Goal: Task Accomplishment & Management: Manage account settings

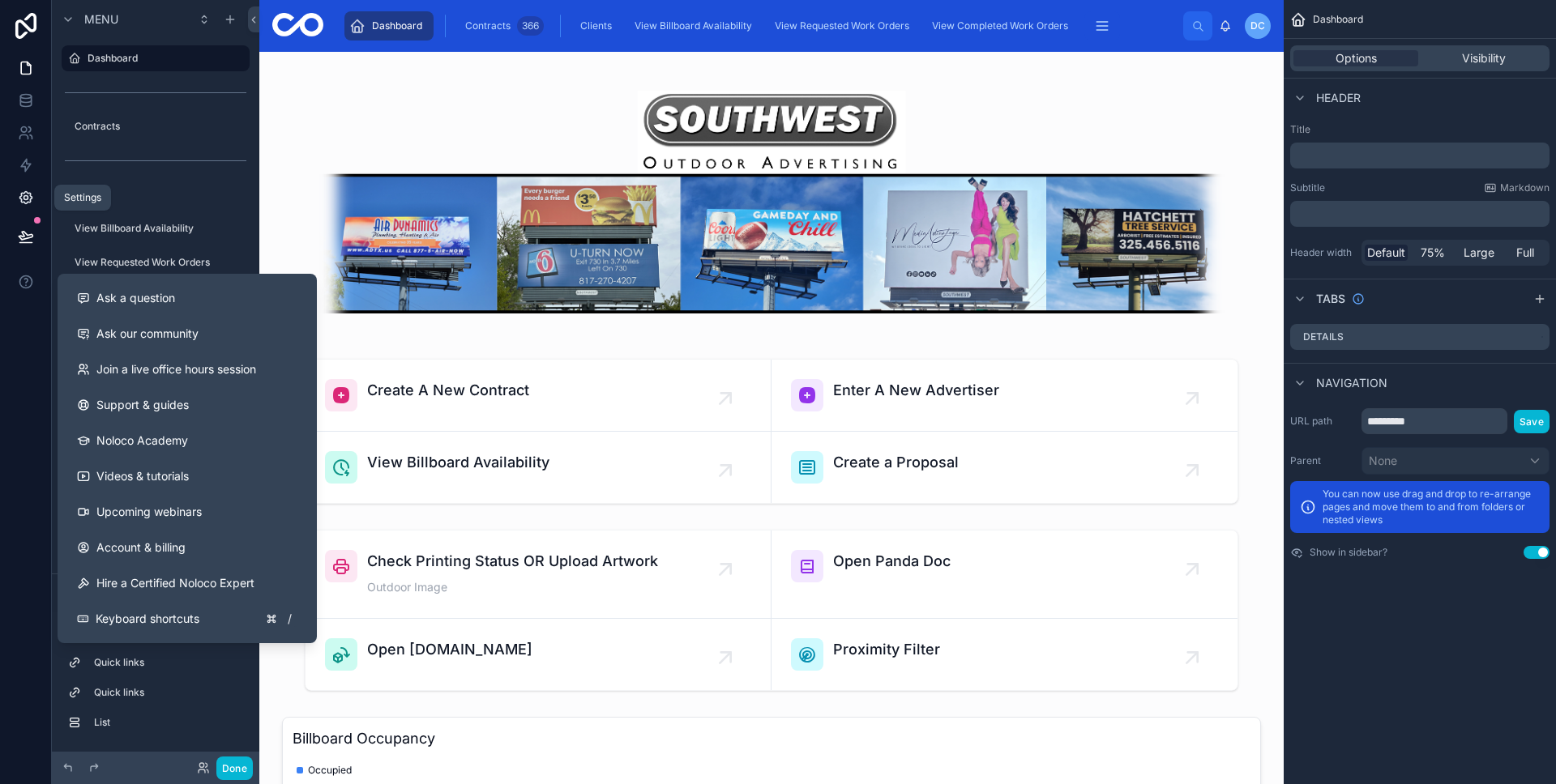
click at [30, 199] on icon at bounding box center [26, 198] width 13 height 13
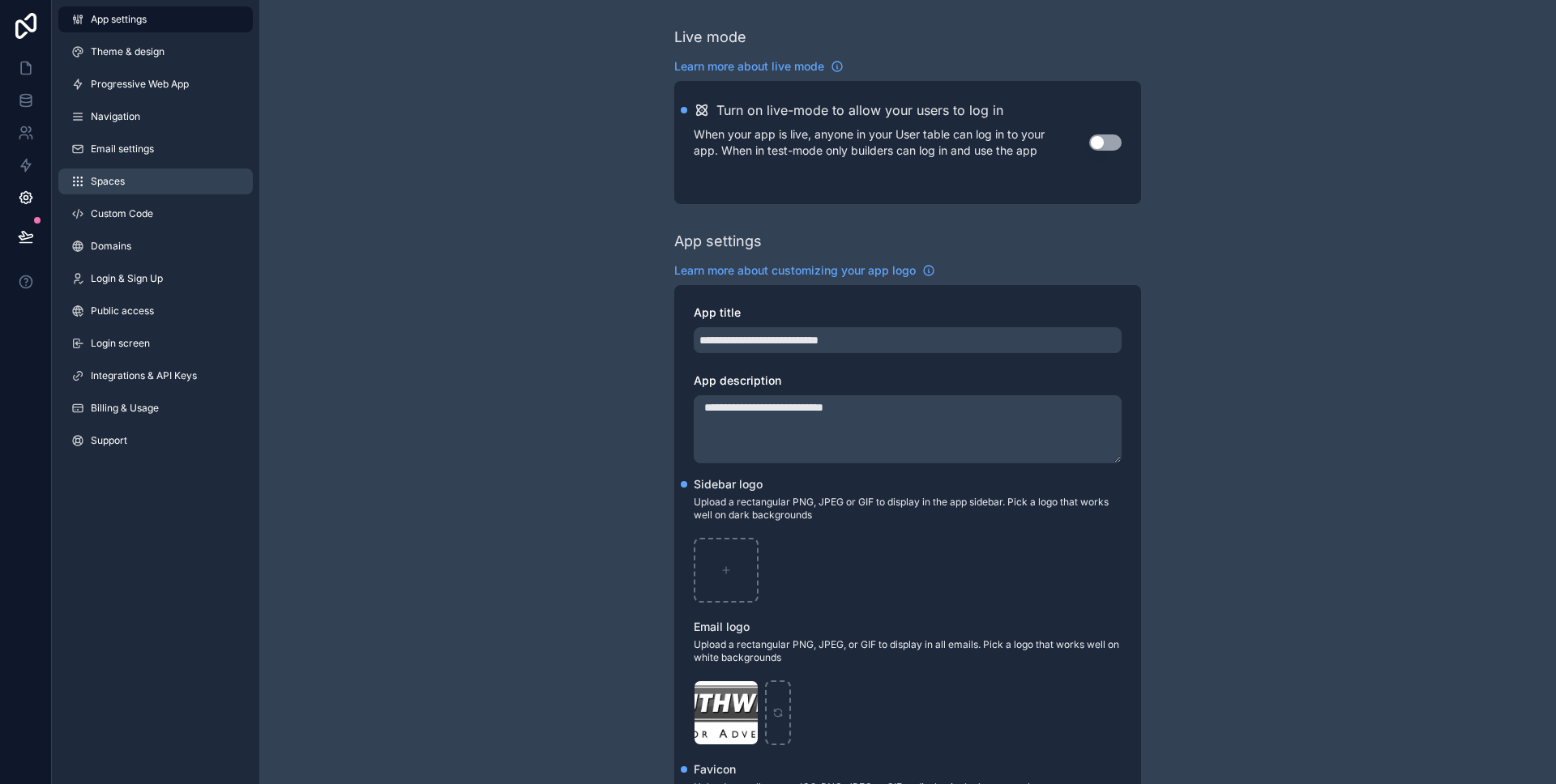
click at [143, 174] on link "Spaces" at bounding box center [155, 181] width 194 height 26
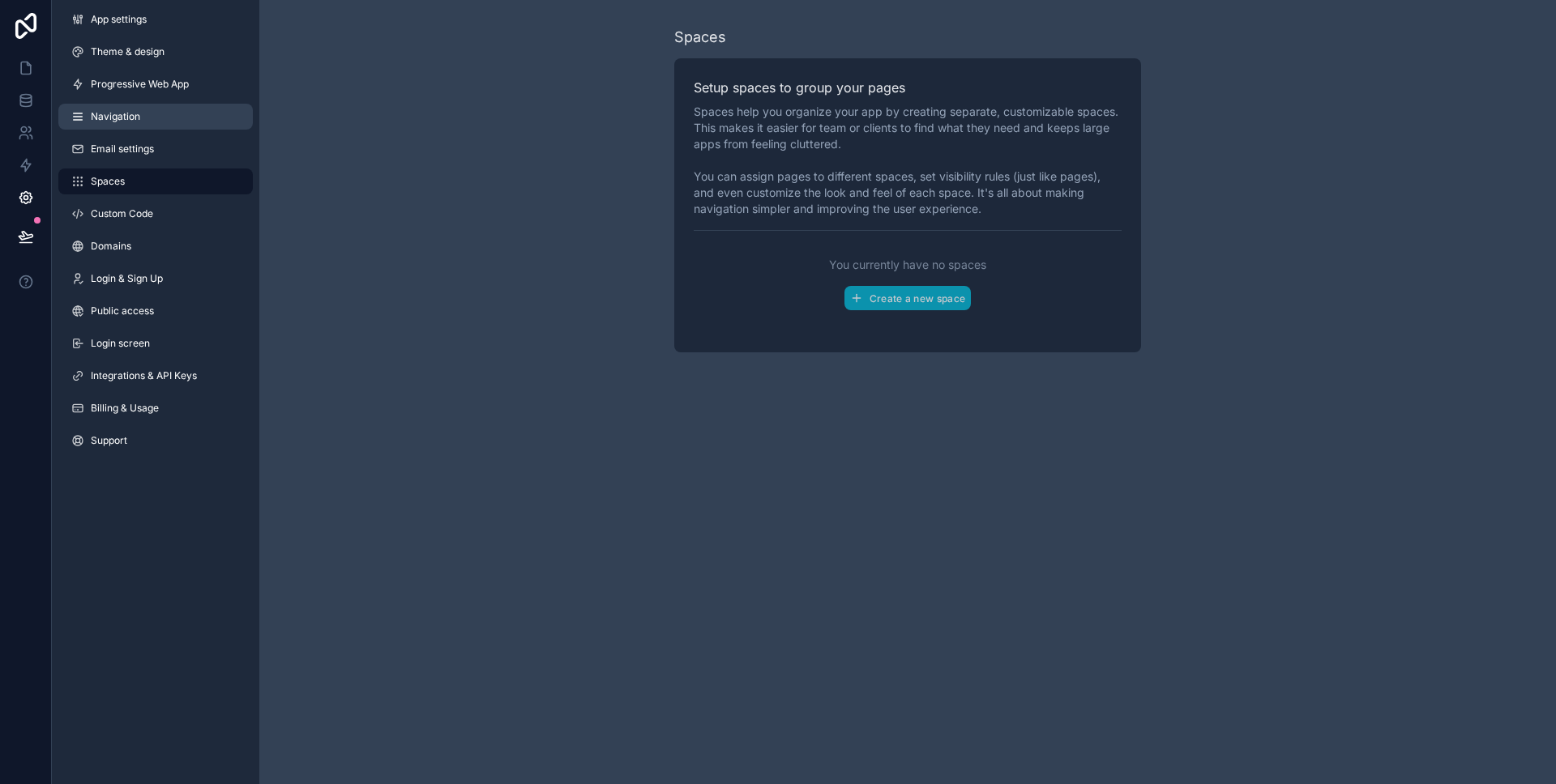
click at [81, 104] on link "Navigation" at bounding box center [155, 116] width 194 height 26
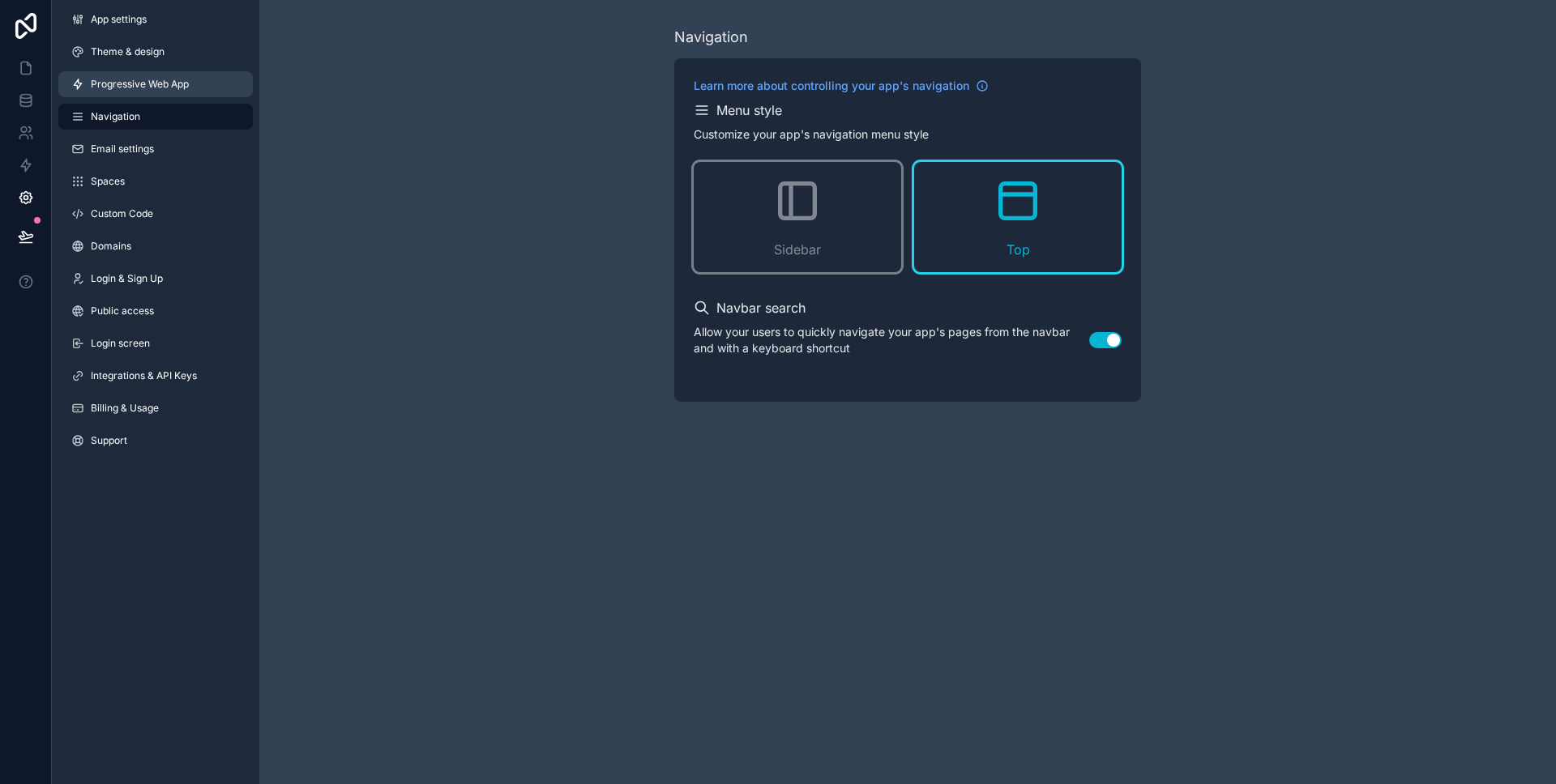
click at [121, 88] on span "Progressive Web App" at bounding box center [140, 84] width 98 height 13
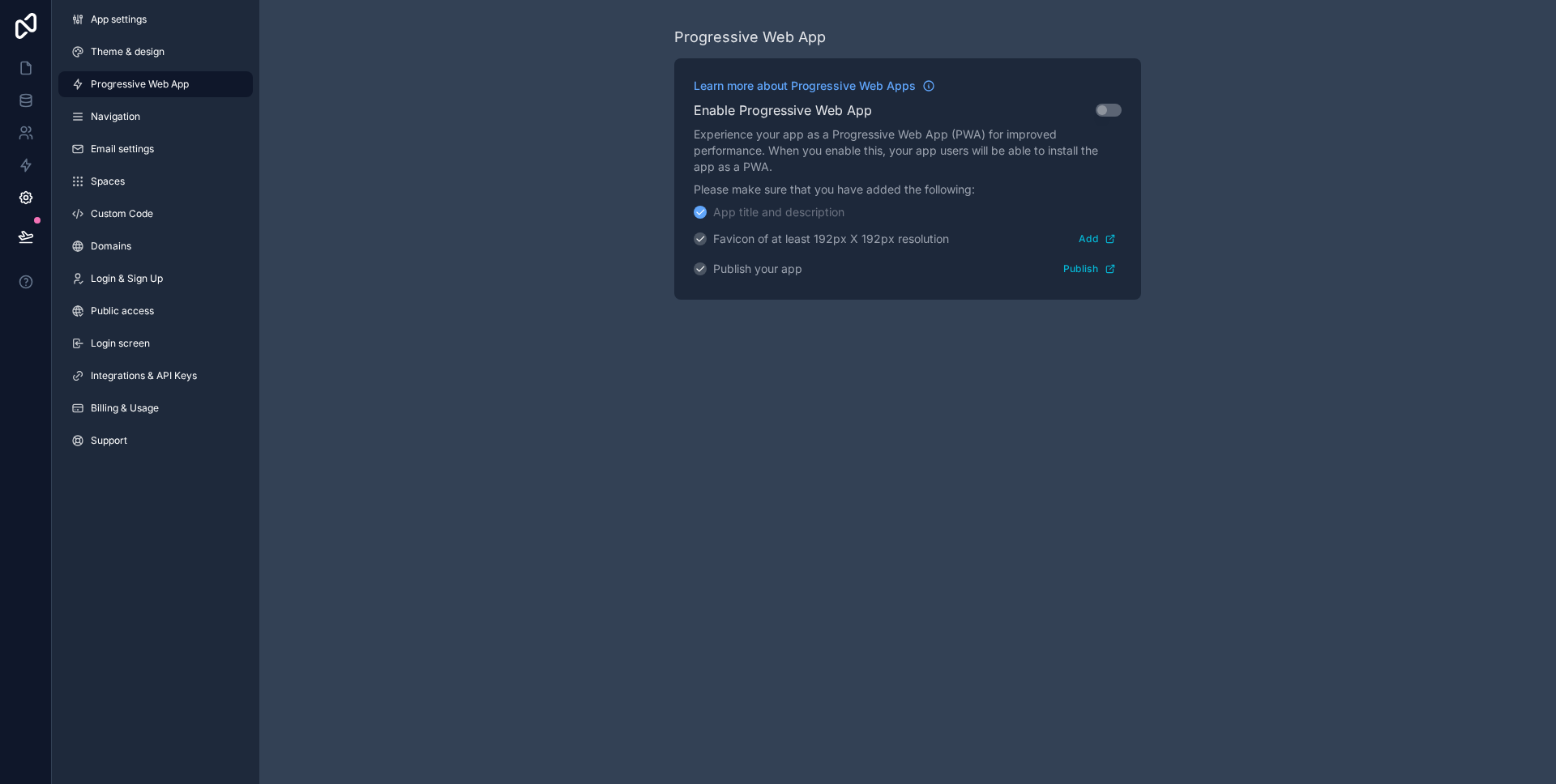
click at [132, 65] on div "App settings Theme & design Progressive Web App Navigation Email settings Space…" at bounding box center [156, 233] width 208 height 466
click at [140, 60] on link "Theme & design" at bounding box center [155, 51] width 194 height 26
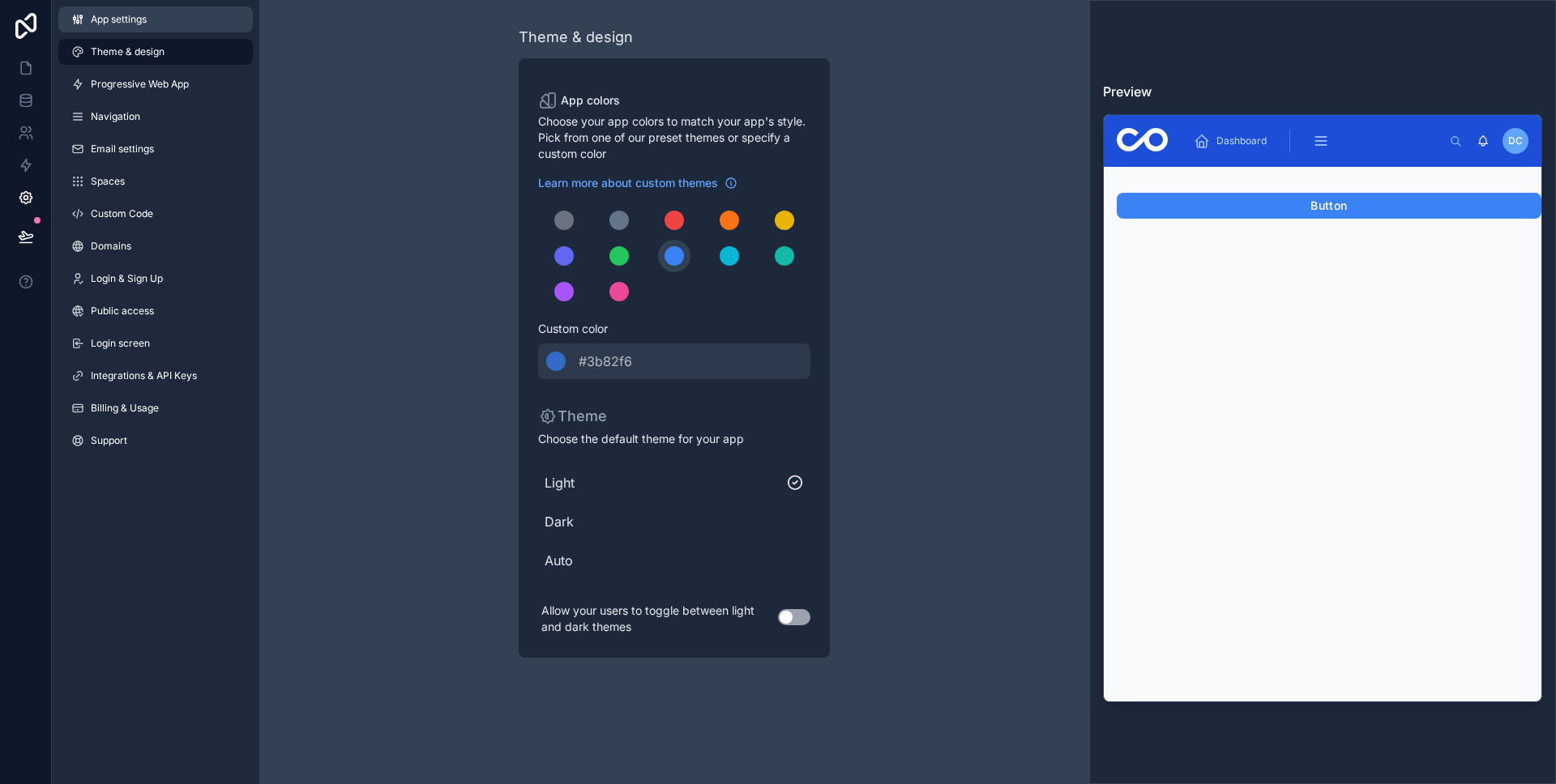
click at [139, 31] on link "App settings" at bounding box center [155, 19] width 194 height 26
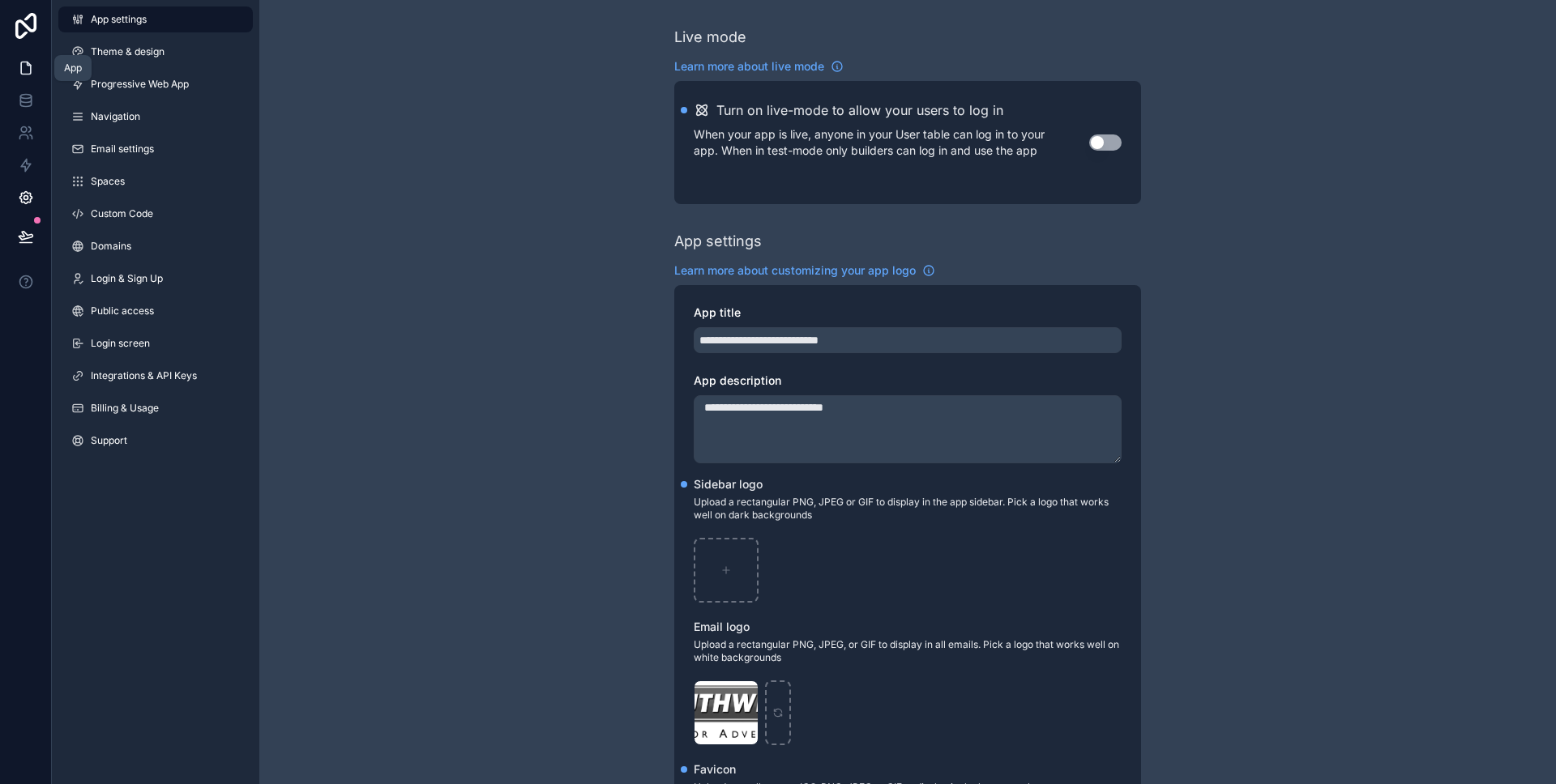
click at [38, 55] on link at bounding box center [25, 68] width 51 height 32
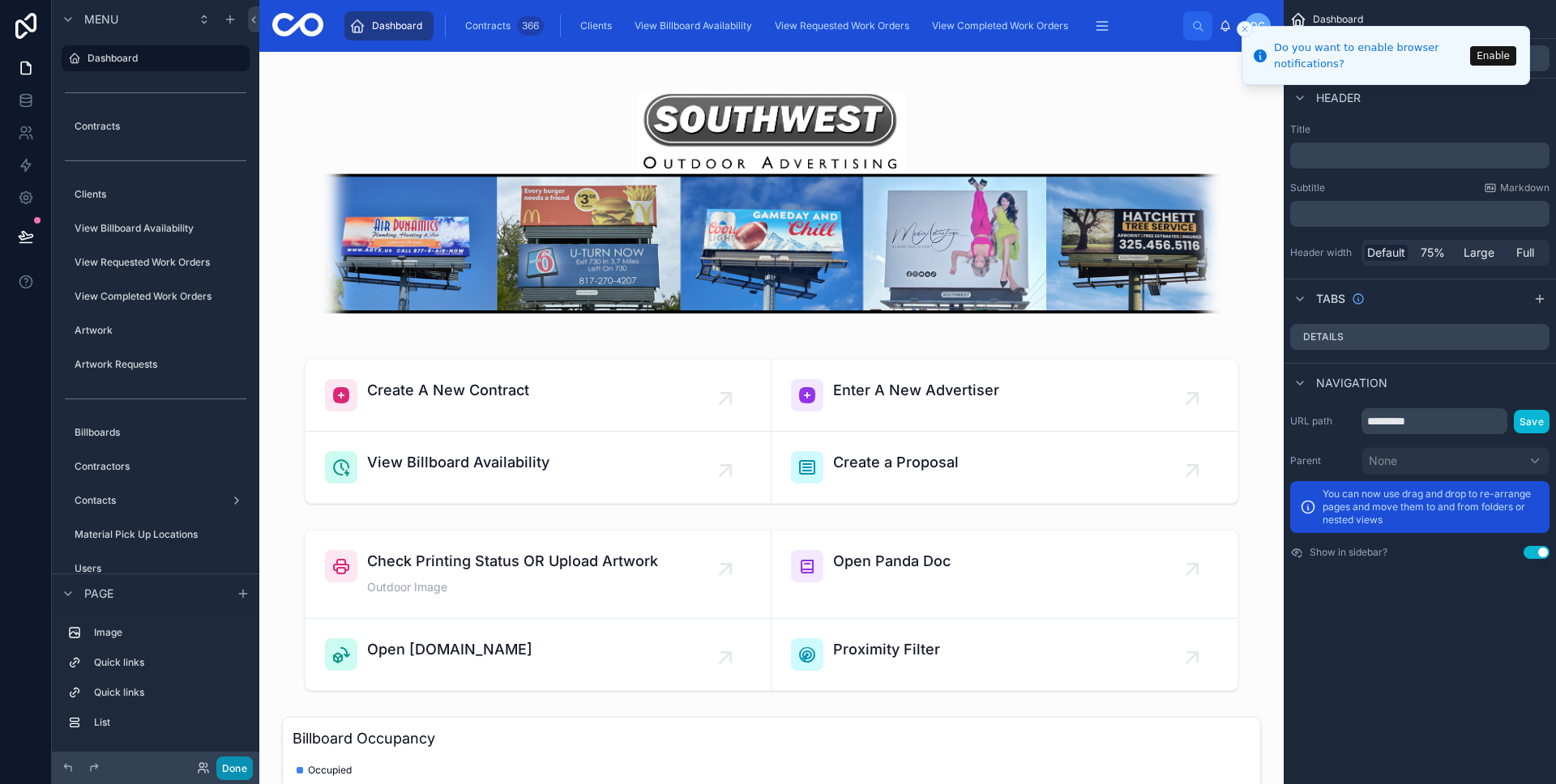
click at [246, 760] on button "Done" at bounding box center [235, 768] width 37 height 23
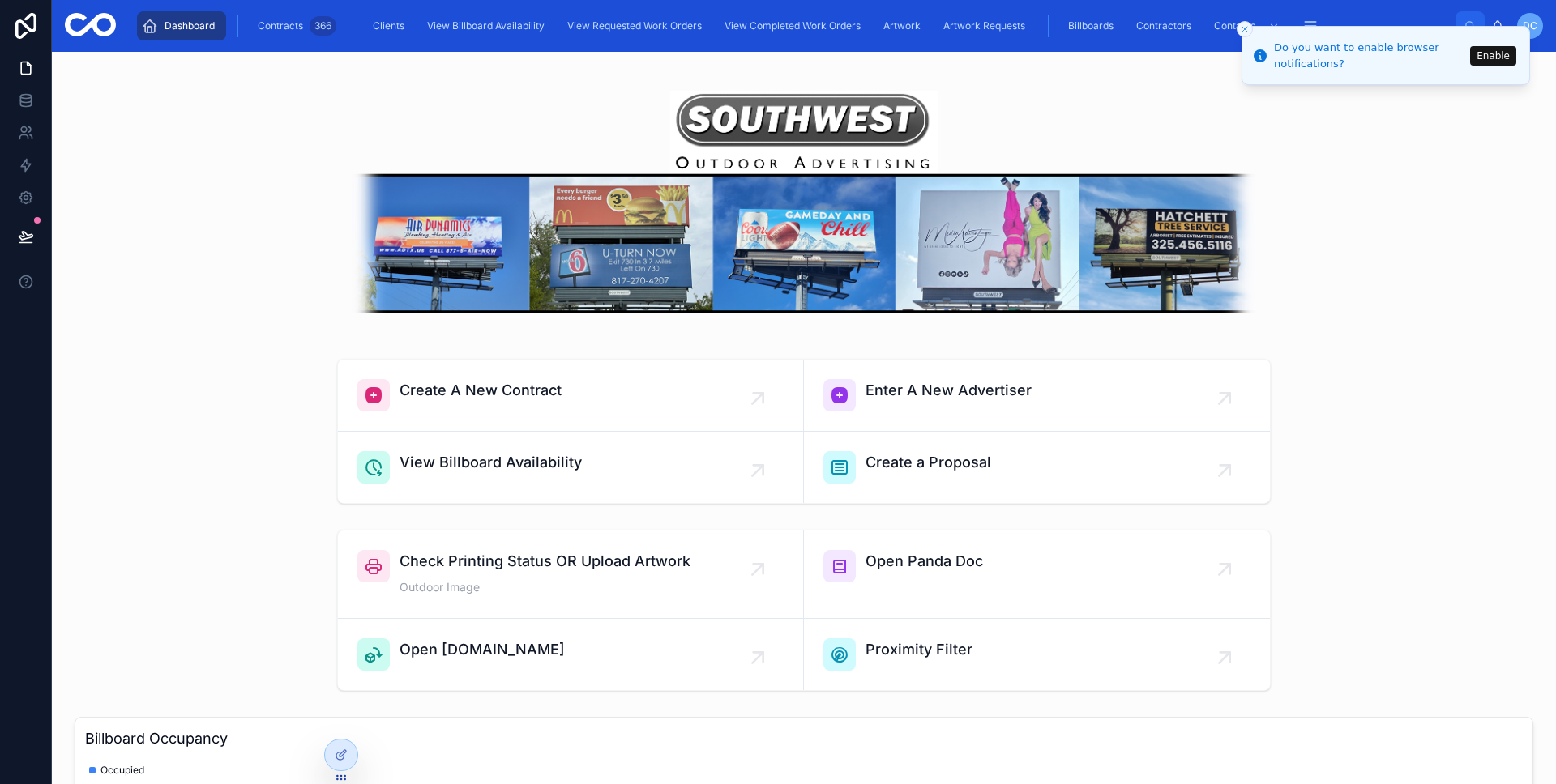
click at [1241, 30] on icon "Close toast" at bounding box center [1244, 29] width 10 height 10
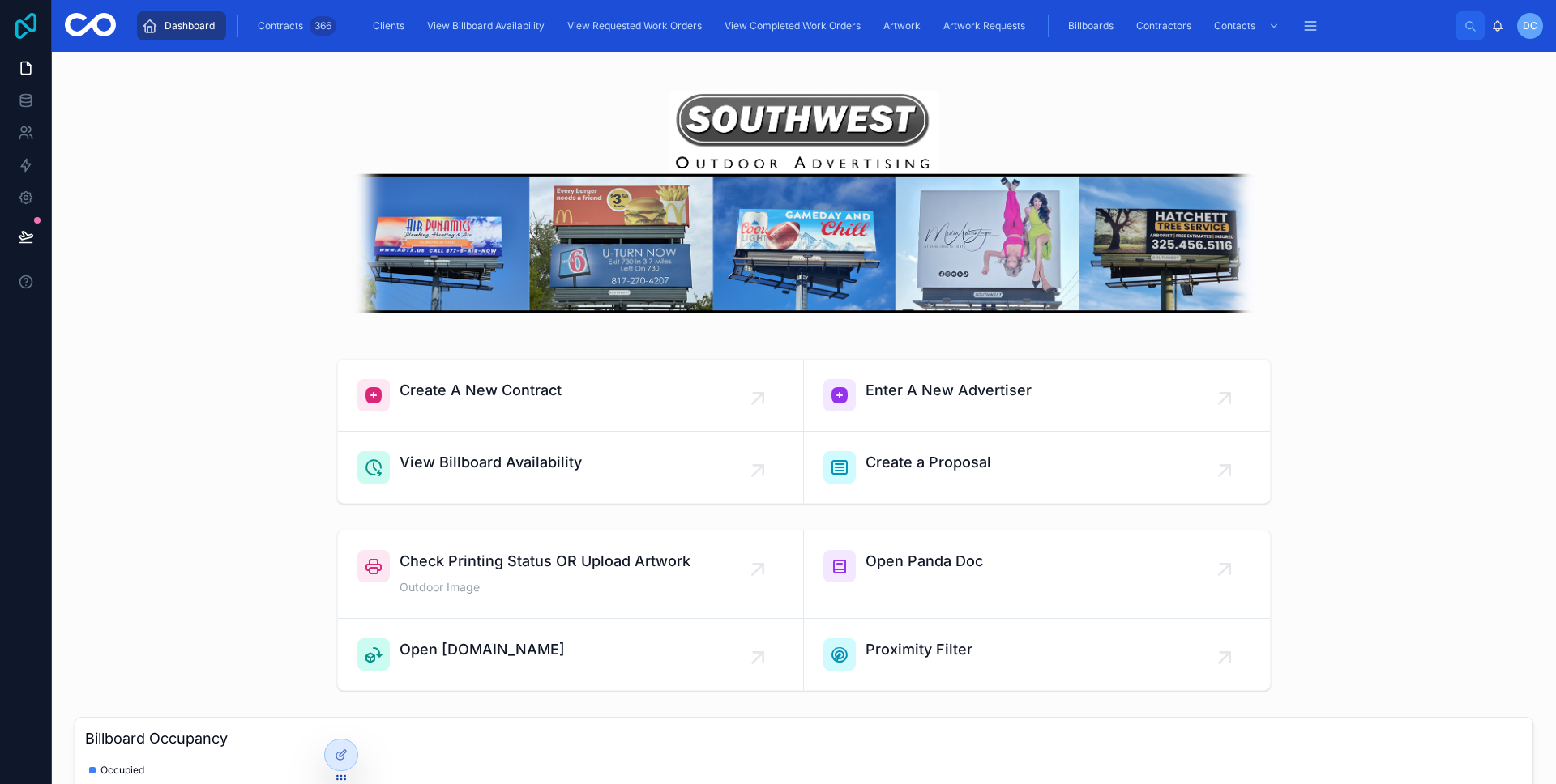
click at [33, 38] on icon at bounding box center [26, 25] width 32 height 26
